Goal: Share content: Share content

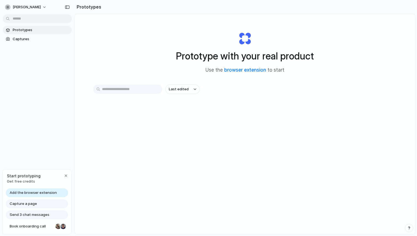
click at [52, 192] on span "Add the browser extension" at bounding box center [33, 193] width 47 height 6
click at [17, 40] on span "Captures" at bounding box center [41, 39] width 57 height 6
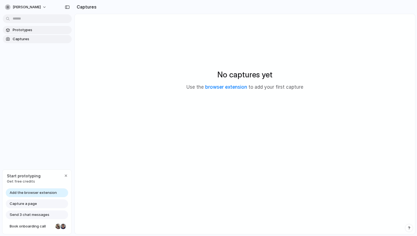
click at [22, 34] on link "Prototypes" at bounding box center [37, 30] width 69 height 8
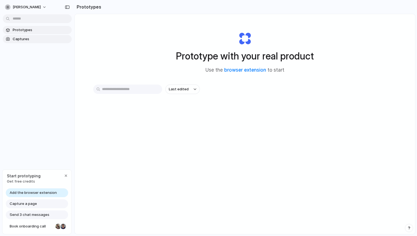
click at [22, 39] on span "Captures" at bounding box center [41, 39] width 57 height 6
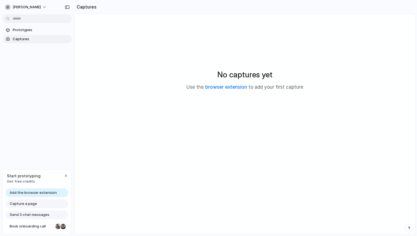
click at [154, 66] on div "No captures yet Use the browser extension to add your first capture" at bounding box center [244, 80] width 327 height 118
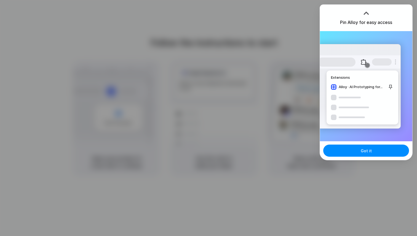
click at [277, 78] on div at bounding box center [208, 118] width 417 height 236
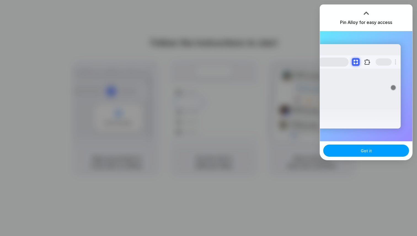
click at [359, 154] on button "Got it" at bounding box center [366, 151] width 86 height 12
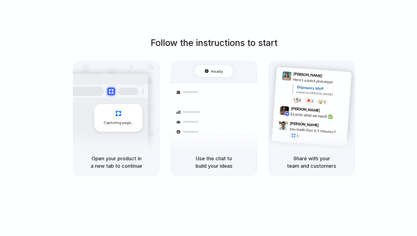
click at [223, 14] on div "Follow the instructions to start Capturing page Open your product in a new tab …" at bounding box center [214, 123] width 428 height 247
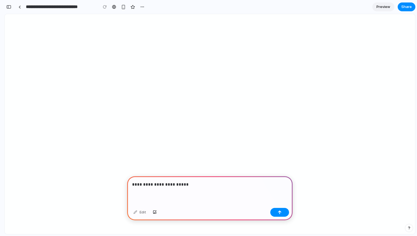
click at [187, 189] on div "**********" at bounding box center [209, 191] width 165 height 30
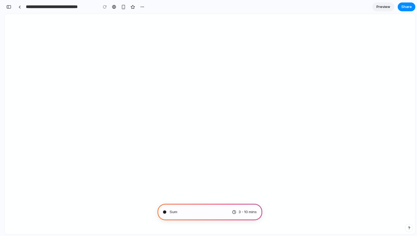
type input "**********"
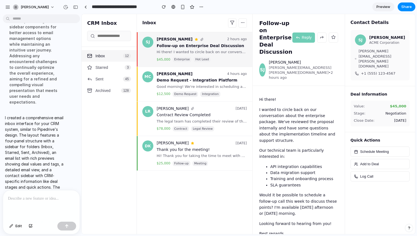
scroll to position [195, 0]
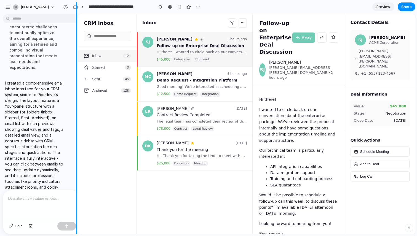
drag, startPoint x: 124, startPoint y: 52, endPoint x: 73, endPoint y: 63, distance: 51.4
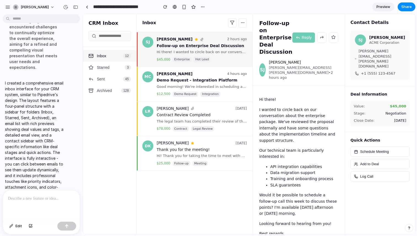
click at [97, 66] on span "Starred" at bounding box center [103, 67] width 13 height 4
click at [103, 76] on button "Sent 45" at bounding box center [109, 79] width 53 height 12
click at [106, 88] on button "Archived 128" at bounding box center [109, 91] width 53 height 12
click at [106, 82] on button "Sent 45" at bounding box center [109, 79] width 53 height 12
click at [106, 71] on button "Starred 3" at bounding box center [109, 68] width 53 height 12
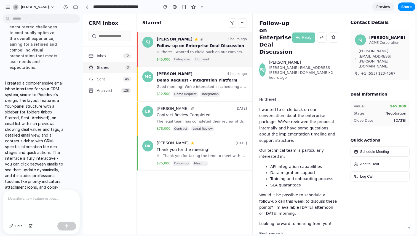
click at [108, 56] on button "Inbox 12" at bounding box center [109, 56] width 53 height 12
click at [109, 36] on input "text" at bounding box center [110, 36] width 42 height 10
click at [107, 22] on h2 "CRM Inbox" at bounding box center [110, 23] width 42 height 7
click at [194, 85] on div "Good morning! We're interested in scheduling a demo for your integration platfo…" at bounding box center [202, 86] width 90 height 5
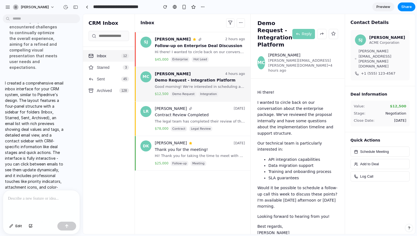
click at [200, 115] on div "Contract Review Completed" at bounding box center [200, 115] width 90 height 6
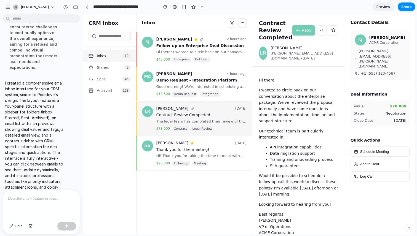
click at [204, 149] on div "Thank you for the meeting!" at bounding box center [201, 150] width 90 height 6
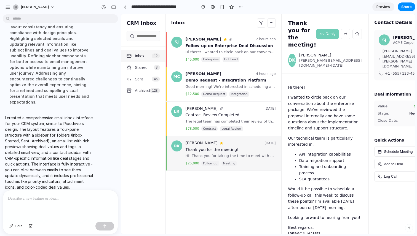
scroll to position [62, 0]
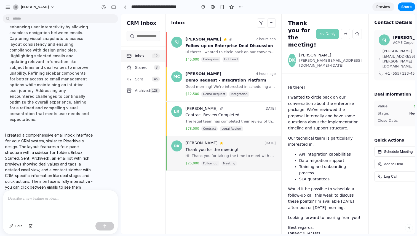
drag, startPoint x: 81, startPoint y: 73, endPoint x: 127, endPoint y: 79, distance: 45.6
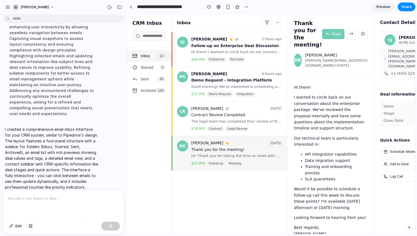
click at [44, 211] on div at bounding box center [63, 205] width 120 height 29
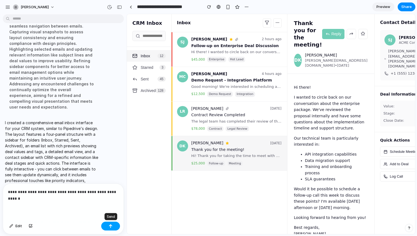
click at [117, 224] on button "button" at bounding box center [110, 226] width 19 height 9
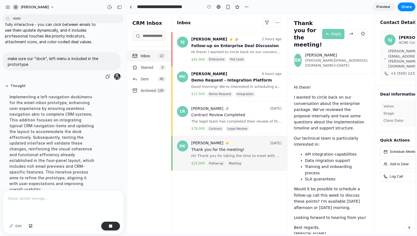
scroll to position [112, 0]
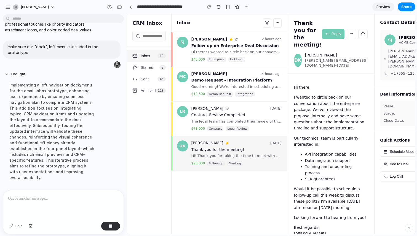
drag, startPoint x: 173, startPoint y: 46, endPoint x: 186, endPoint y: 49, distance: 13.2
click at [186, 49] on div "SJ Sarah Johnson 2 hours ago Follow-up on Enterprise Deal Discussion Hi there! …" at bounding box center [229, 49] width 116 height 35
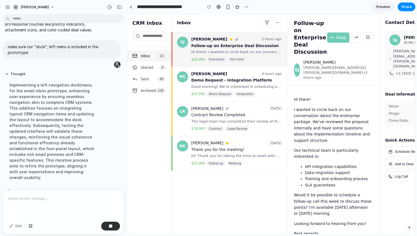
click at [202, 86] on div "Good morning! We're interested in scheduling a demo for your integration platfo…" at bounding box center [236, 86] width 90 height 5
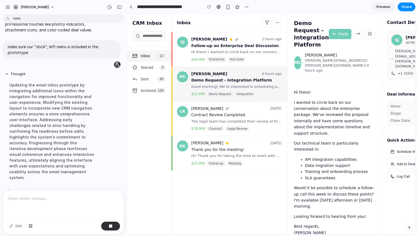
click at [208, 104] on div "LR Lisa Rodriguez 1 day ago Contract Review Completed The legal team has comple…" at bounding box center [229, 119] width 116 height 35
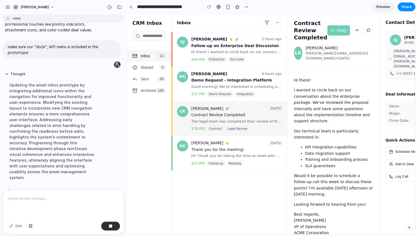
click at [223, 136] on div "DK David Kim 2 days ago Thank you for the meeting! Hi! Thank you for taking the…" at bounding box center [229, 153] width 116 height 35
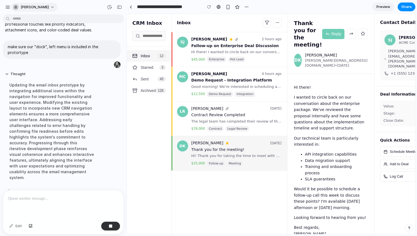
click at [37, 7] on span "[PERSON_NAME]" at bounding box center [35, 7] width 28 height 6
click at [29, 19] on span "Settings" at bounding box center [28, 20] width 15 height 6
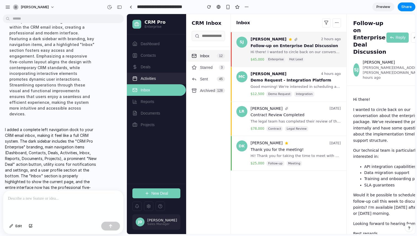
click at [150, 79] on span "Activities" at bounding box center [148, 78] width 15 height 4
click at [152, 66] on button "Deals" at bounding box center [156, 67] width 59 height 12
click at [155, 48] on button "Dashboard" at bounding box center [156, 44] width 59 height 12
click at [189, 88] on button "Archived 128" at bounding box center [208, 91] width 44 height 12
click at [200, 80] on span "Sent" at bounding box center [204, 79] width 8 height 4
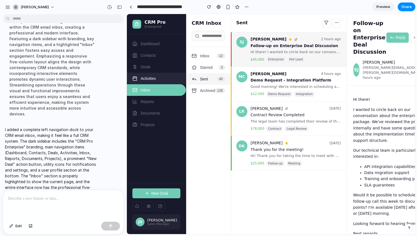
click at [140, 81] on button "Activities" at bounding box center [156, 79] width 59 height 12
click at [154, 67] on button "Deals" at bounding box center [156, 67] width 59 height 12
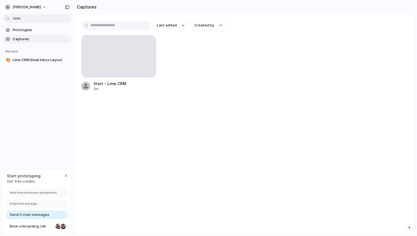
click at [27, 39] on span "Captures" at bounding box center [41, 39] width 57 height 6
click at [150, 46] on button "button" at bounding box center [148, 43] width 9 height 9
click at [119, 41] on div "Create prototype Rename Copy link Open original page Delete" at bounding box center [208, 118] width 417 height 236
click at [136, 45] on div at bounding box center [119, 56] width 74 height 42
click at [110, 85] on div "Start - Lime CRM" at bounding box center [109, 84] width 33 height 6
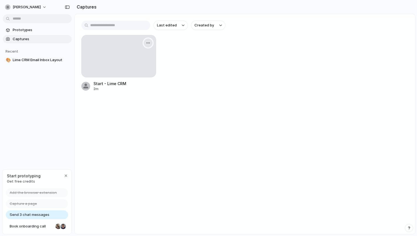
click at [151, 45] on button "button" at bounding box center [148, 43] width 9 height 9
click at [192, 81] on div "Create prototype Rename Copy link Open original page Delete" at bounding box center [208, 118] width 417 height 236
click at [142, 68] on div at bounding box center [119, 56] width 74 height 42
click at [86, 65] on div at bounding box center [119, 56] width 74 height 42
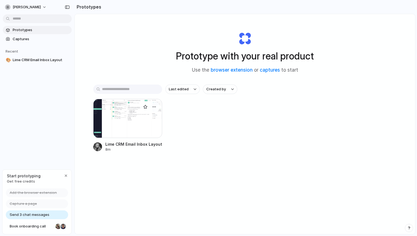
click at [141, 143] on div "Lime CRM Email Inbox Layout" at bounding box center [133, 144] width 57 height 6
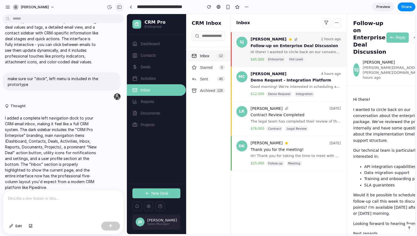
click at [120, 7] on div "button" at bounding box center [119, 7] width 5 height 4
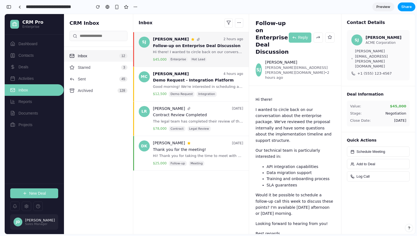
click at [404, 7] on span "Share" at bounding box center [406, 7] width 10 height 6
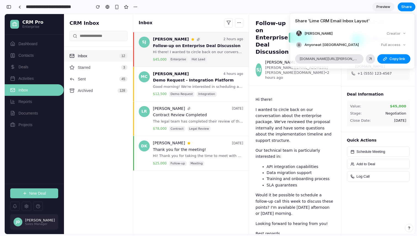
click at [389, 44] on div "Full access" at bounding box center [393, 45] width 29 height 8
click at [393, 44] on div "Full access" at bounding box center [393, 45] width 29 height 8
click at [325, 45] on span "Anyone at Filip-arenbo" at bounding box center [331, 45] width 54 height 6
click at [312, 46] on span "Anyone at Filip-arenbo" at bounding box center [331, 45] width 54 height 6
click at [299, 44] on div at bounding box center [299, 45] width 6 height 6
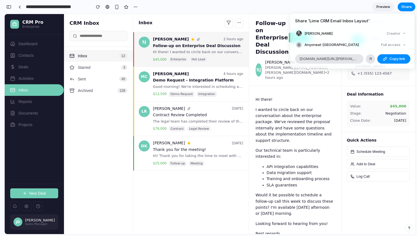
click at [237, 11] on div "Share ' Lime CRM Email Inbox Layout ' Filip Arenbo Creator Anyone at Filip-aren…" at bounding box center [208, 118] width 417 height 236
